Goal: Find specific page/section

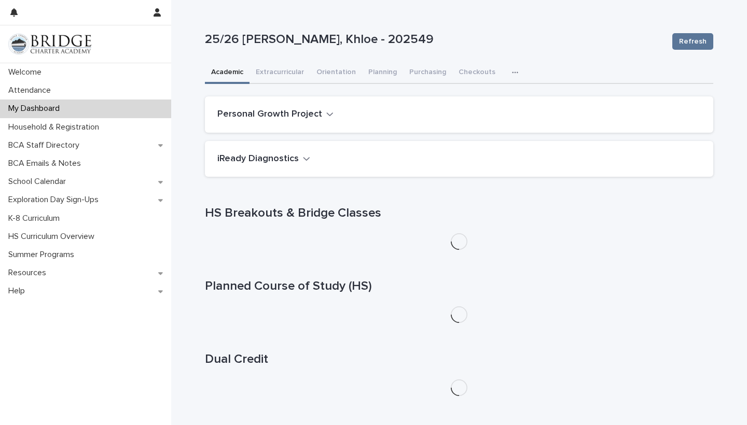
click at [225, 73] on button "Academic" at bounding box center [227, 73] width 45 height 22
click at [265, 156] on h2 "iReady Diagnostics" at bounding box center [257, 158] width 81 height 11
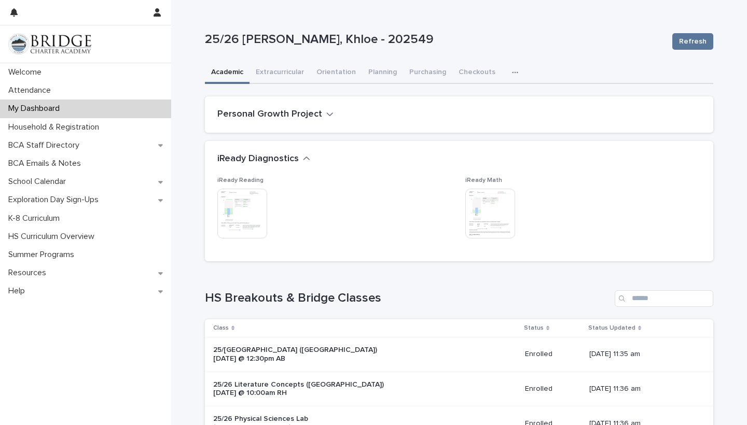
click at [245, 219] on img at bounding box center [242, 214] width 50 height 50
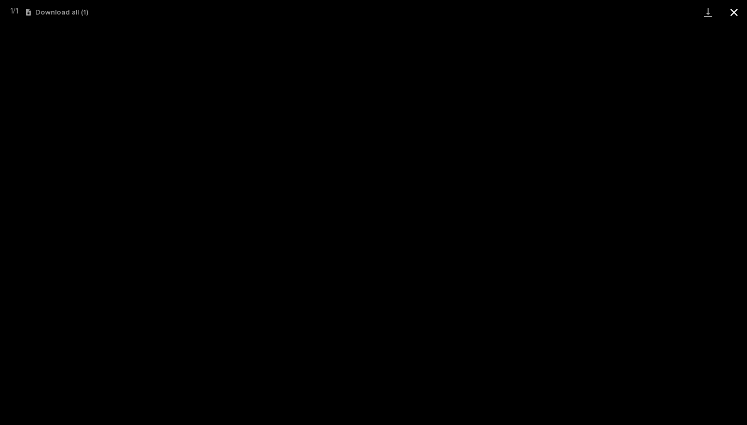
click at [648, 11] on button "Close gallery" at bounding box center [734, 12] width 26 height 24
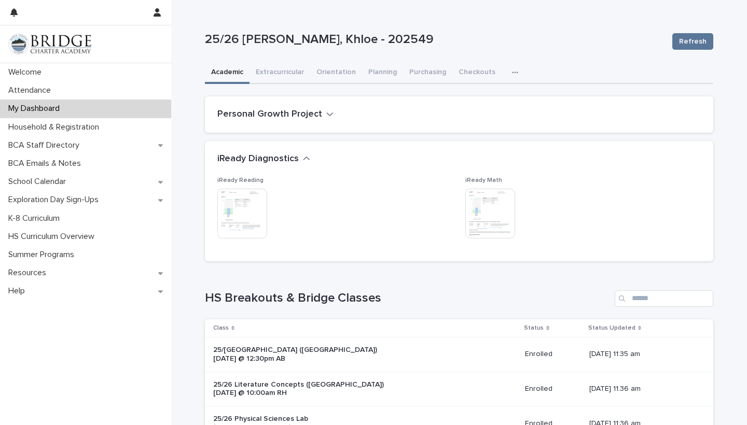
click at [495, 189] on img at bounding box center [490, 214] width 50 height 50
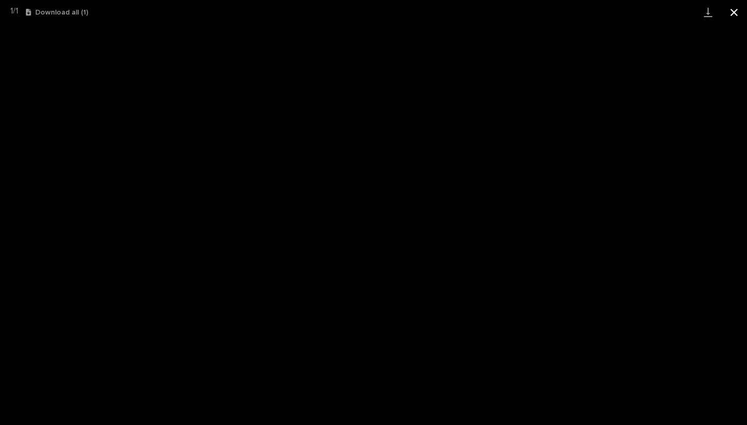
click at [648, 9] on button "Close gallery" at bounding box center [734, 12] width 26 height 24
